Goal: Complete application form: Complete application form

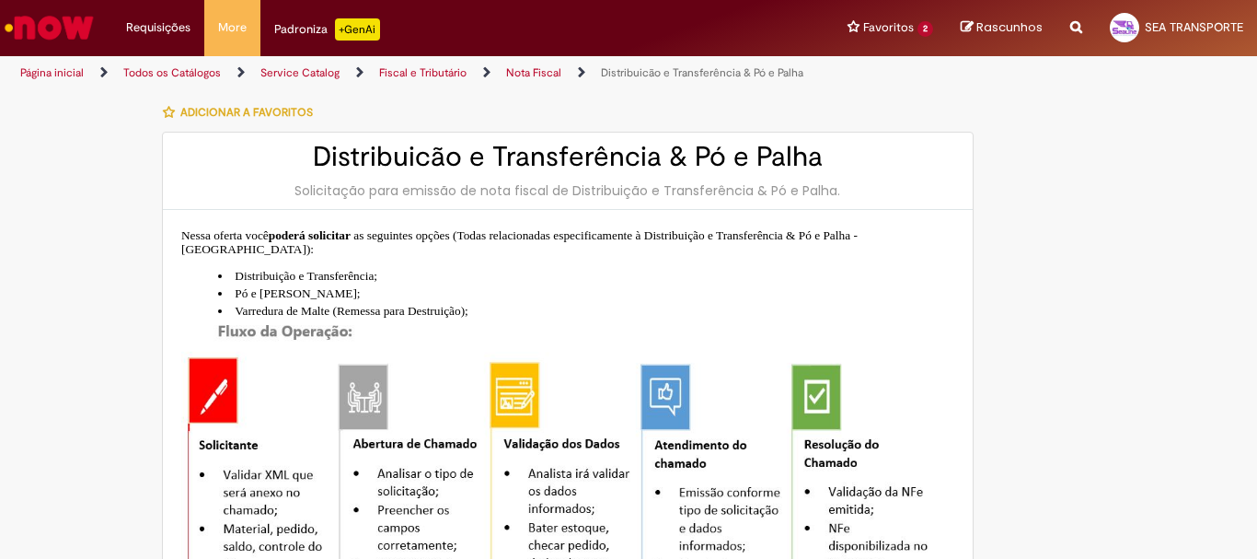
select select "**********"
select select "**"
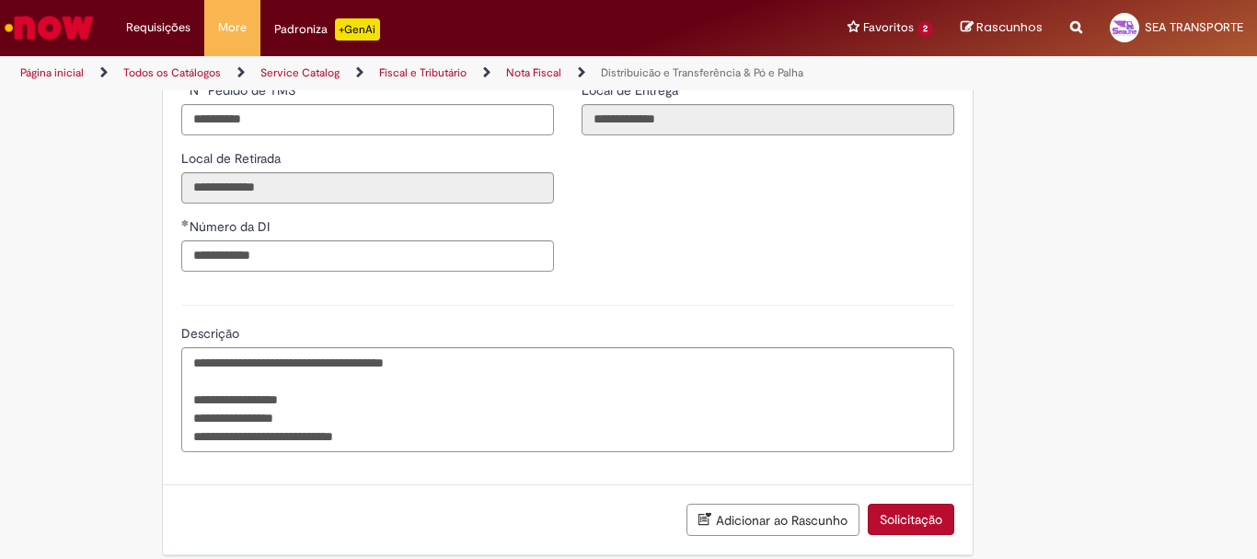
scroll to position [2691, 0]
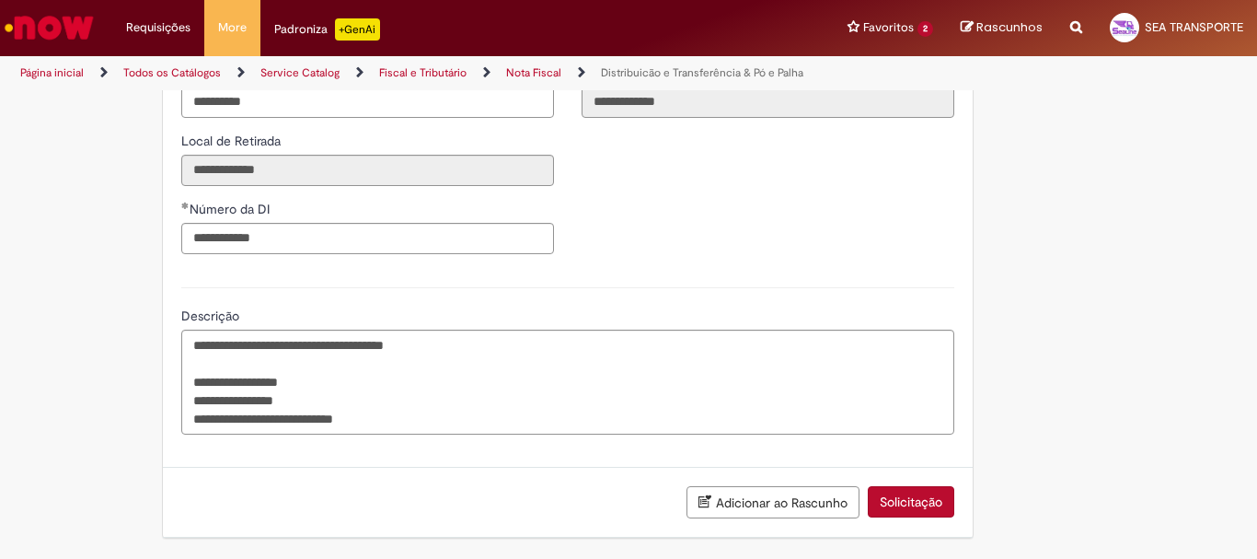
click at [919, 501] on button "Solicitação" at bounding box center [911, 501] width 87 height 31
